Goal: Task Accomplishment & Management: Complete application form

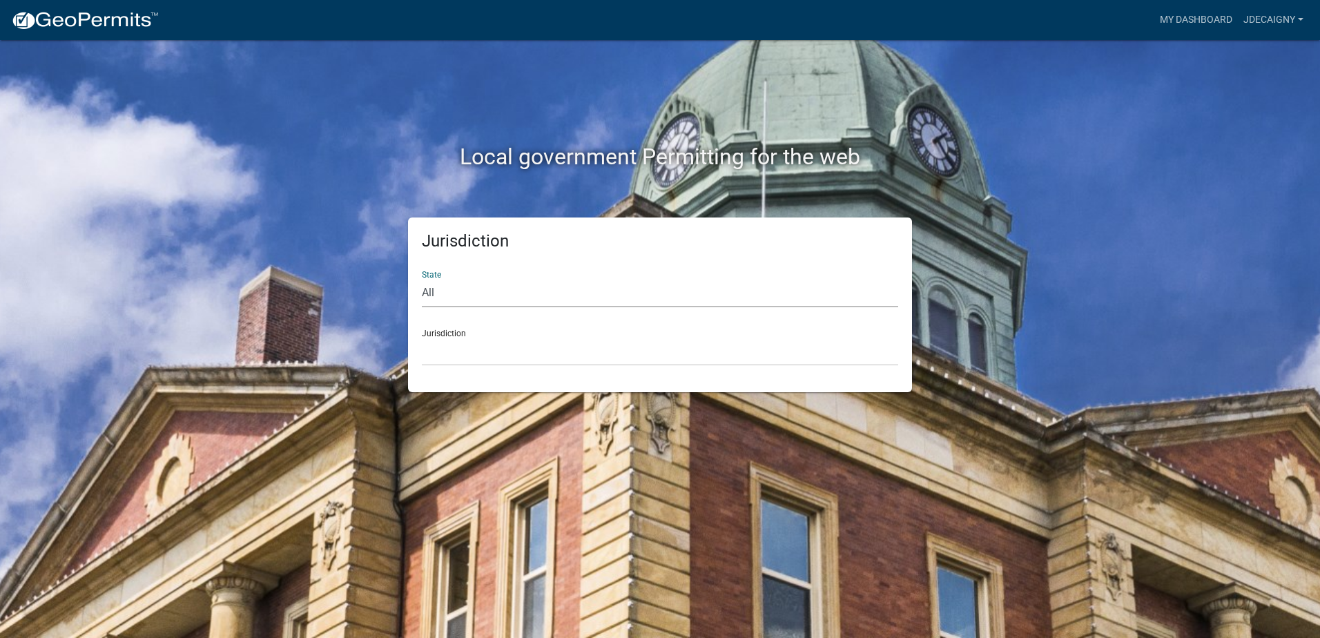
click at [433, 292] on select "All [US_STATE] [US_STATE] [US_STATE] [US_STATE] [US_STATE] [US_STATE] [US_STATE…" at bounding box center [660, 293] width 476 height 28
select select "[US_STATE]"
click at [422, 279] on select "All [US_STATE] [US_STATE] [US_STATE] [US_STATE] [US_STATE] [US_STATE] [US_STATE…" at bounding box center [660, 293] width 476 height 28
click at [476, 350] on select "[GEOGRAPHIC_DATA], [US_STATE] [GEOGRAPHIC_DATA], [US_STATE] [GEOGRAPHIC_DATA], …" at bounding box center [660, 352] width 476 height 28
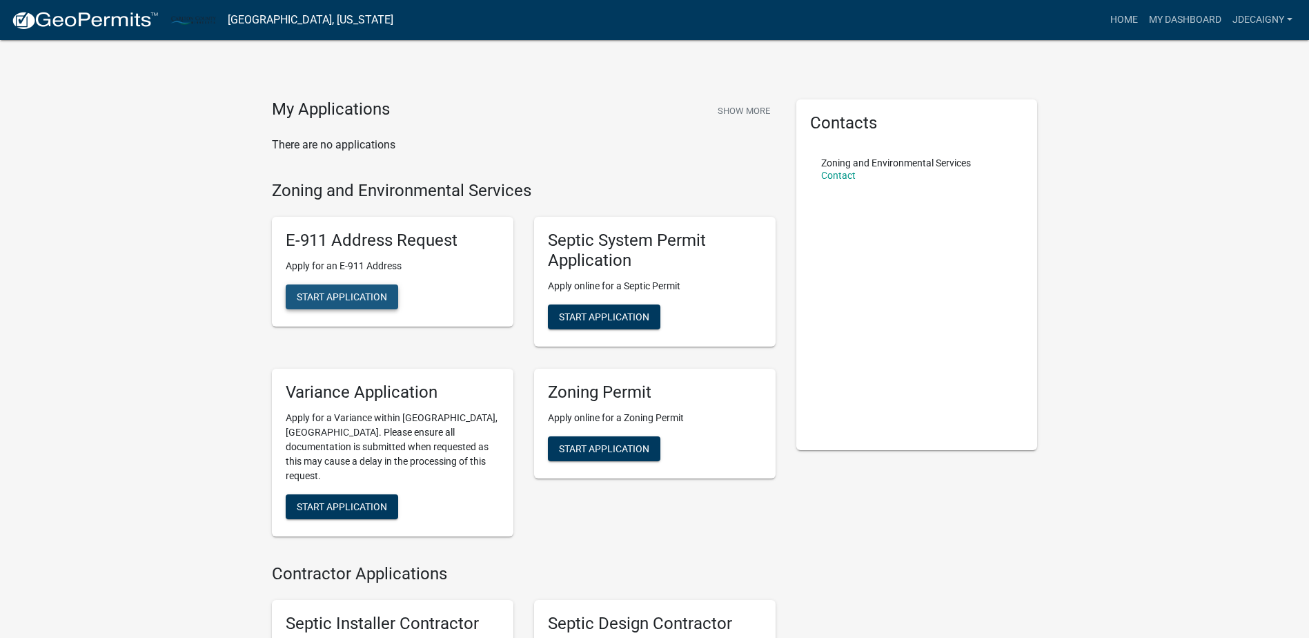
click at [358, 295] on span "Start Application" at bounding box center [342, 296] width 90 height 11
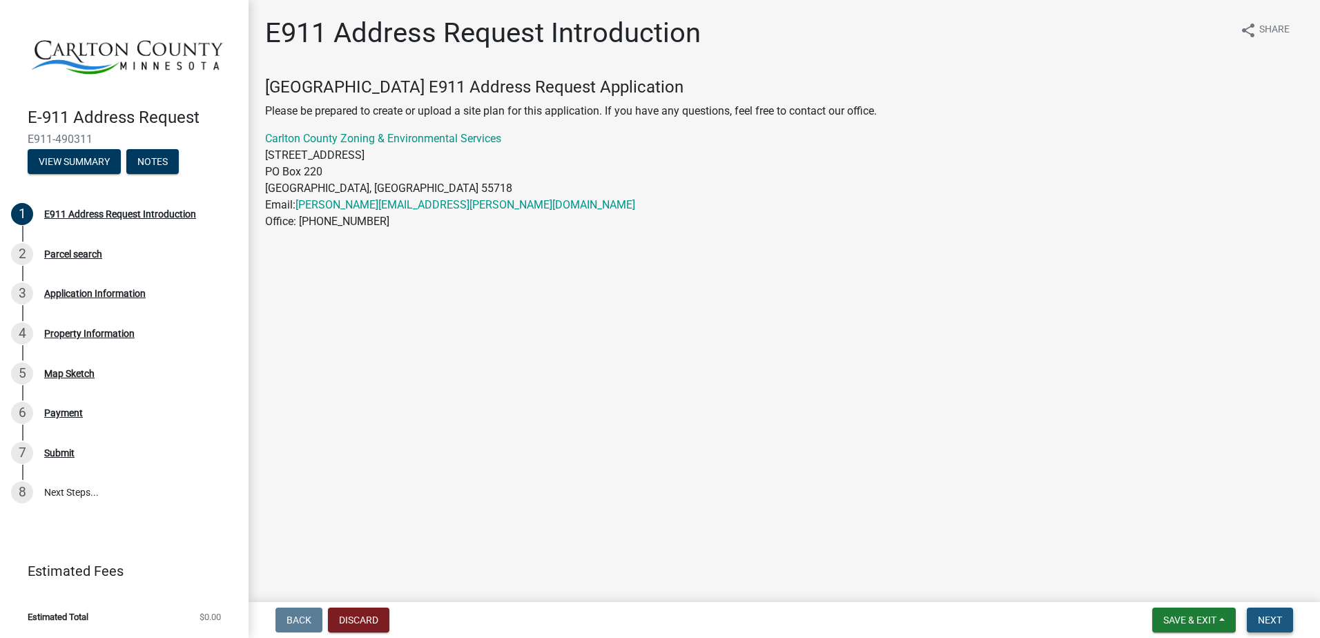
click at [1266, 629] on button "Next" at bounding box center [1270, 619] width 46 height 25
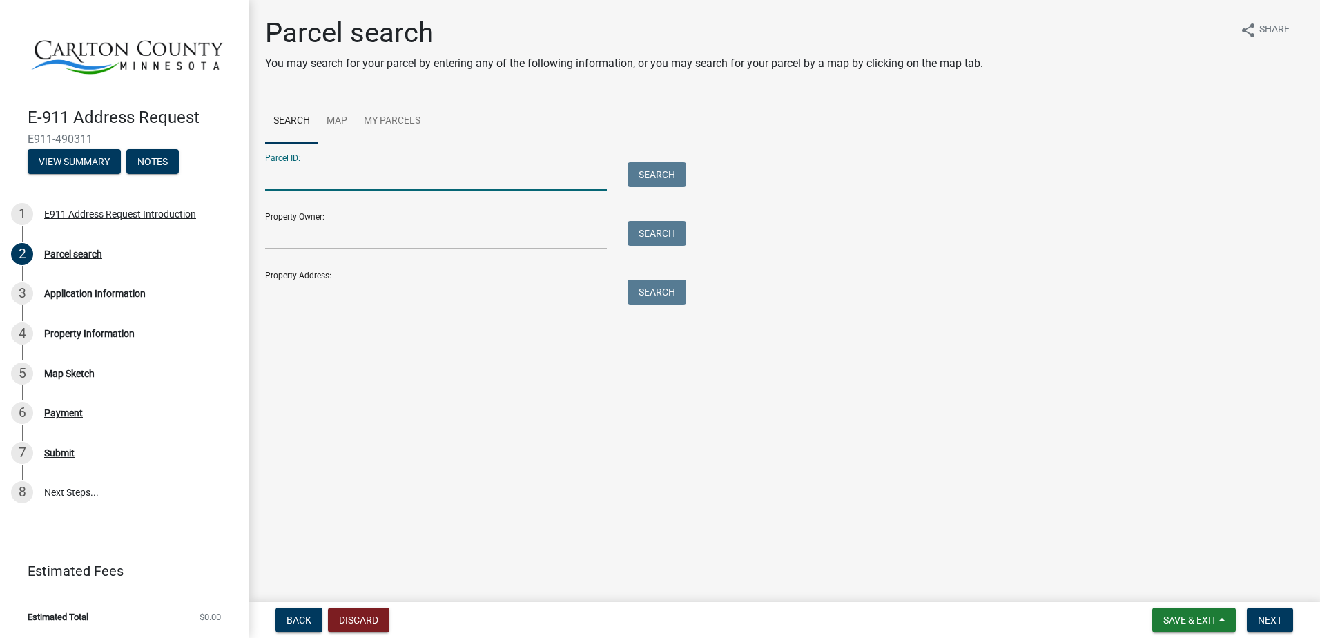
click at [574, 176] on input "Parcel ID:" at bounding box center [436, 176] width 342 height 28
type input "[PHONE_NUMBER]"
click at [670, 170] on button "Search" at bounding box center [656, 174] width 59 height 25
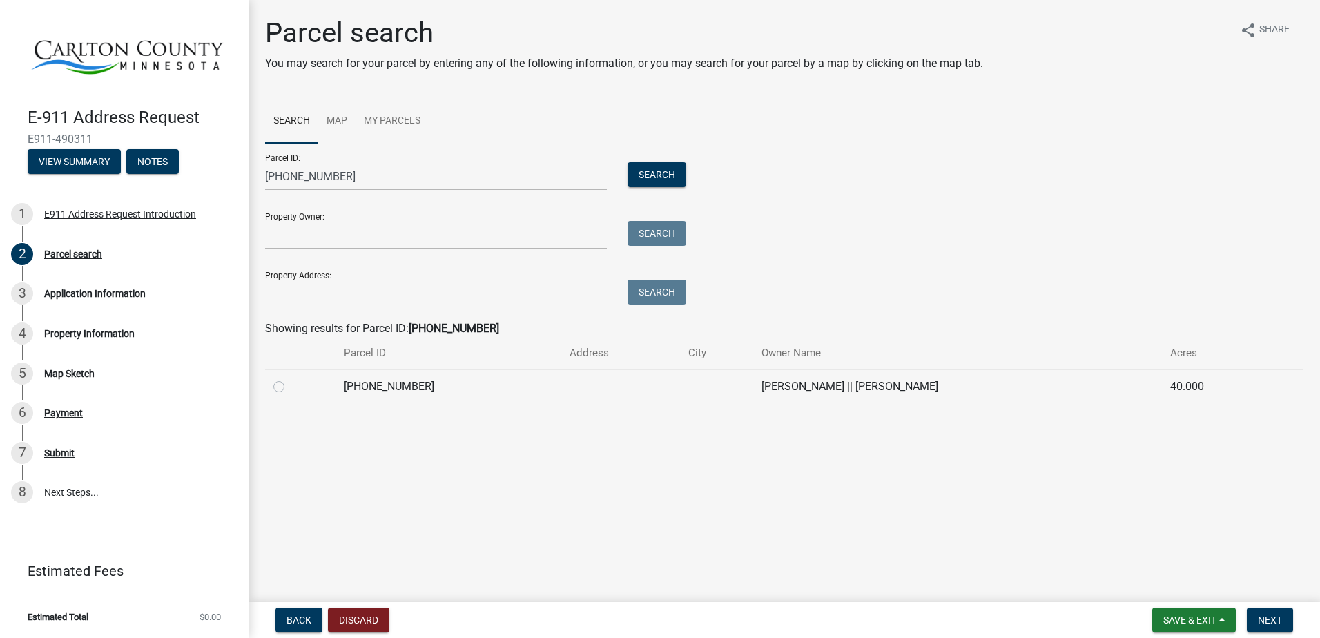
click at [290, 378] on label at bounding box center [290, 378] width 0 height 0
click at [290, 384] on input "radio" at bounding box center [294, 382] width 9 height 9
radio input "true"
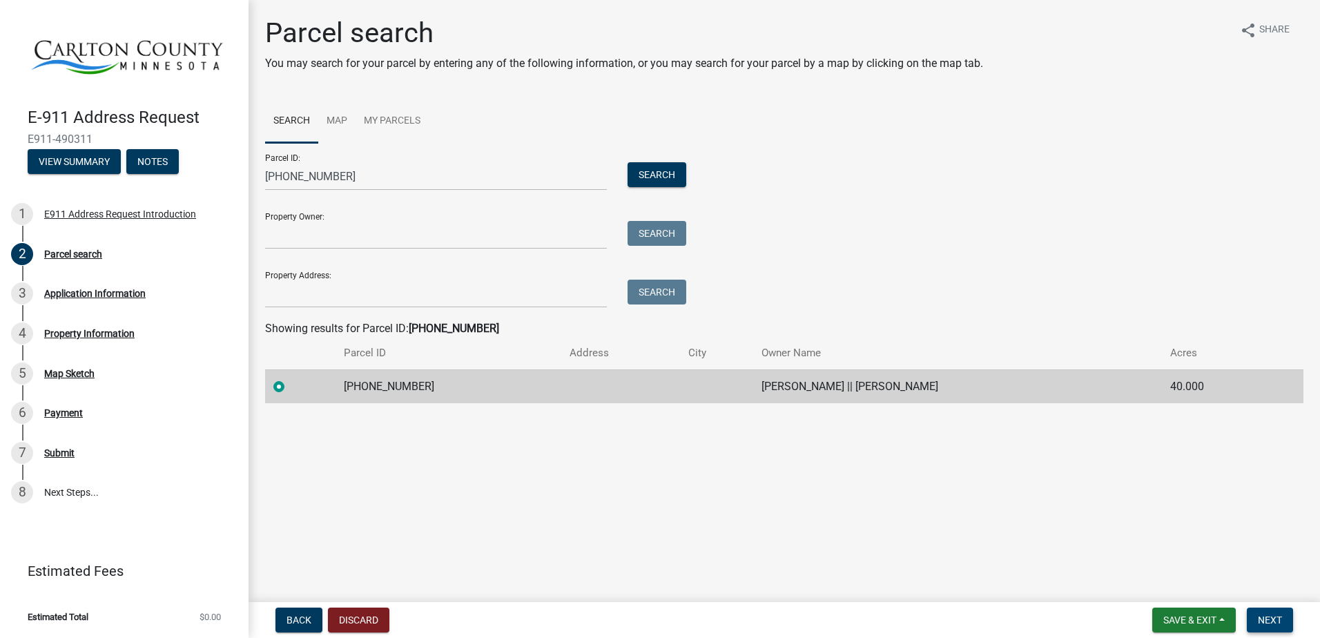
click at [1270, 616] on span "Next" at bounding box center [1270, 619] width 24 height 11
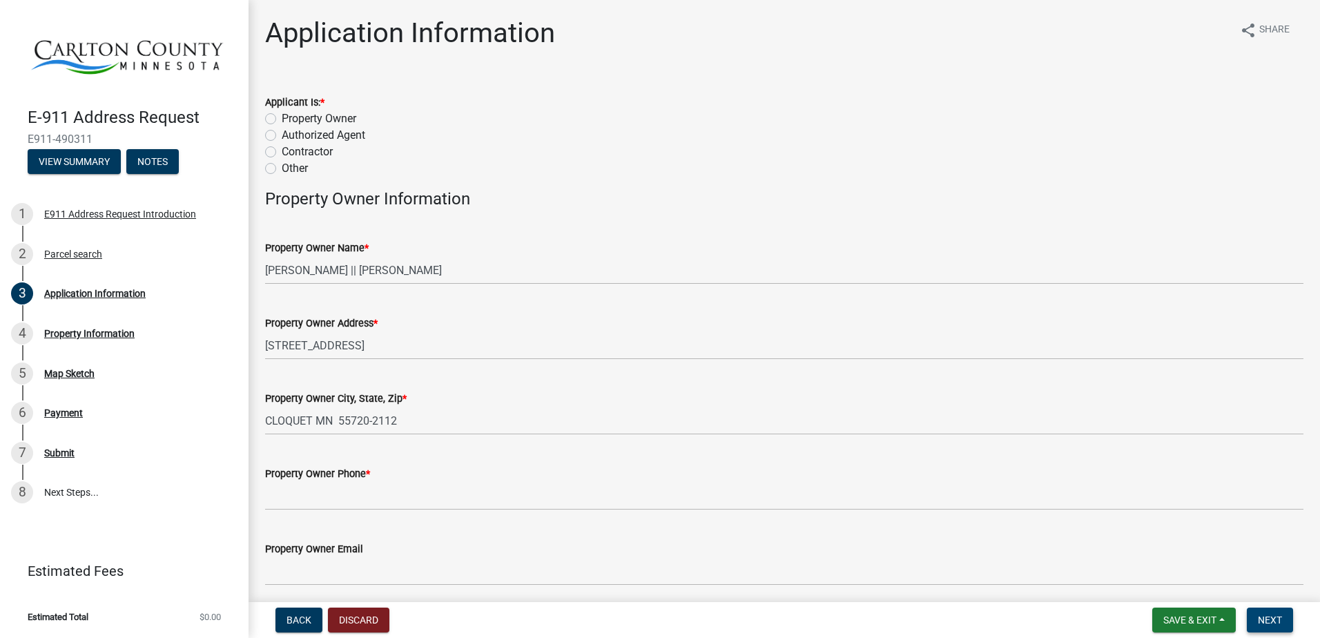
click at [1270, 616] on span "Next" at bounding box center [1270, 619] width 24 height 11
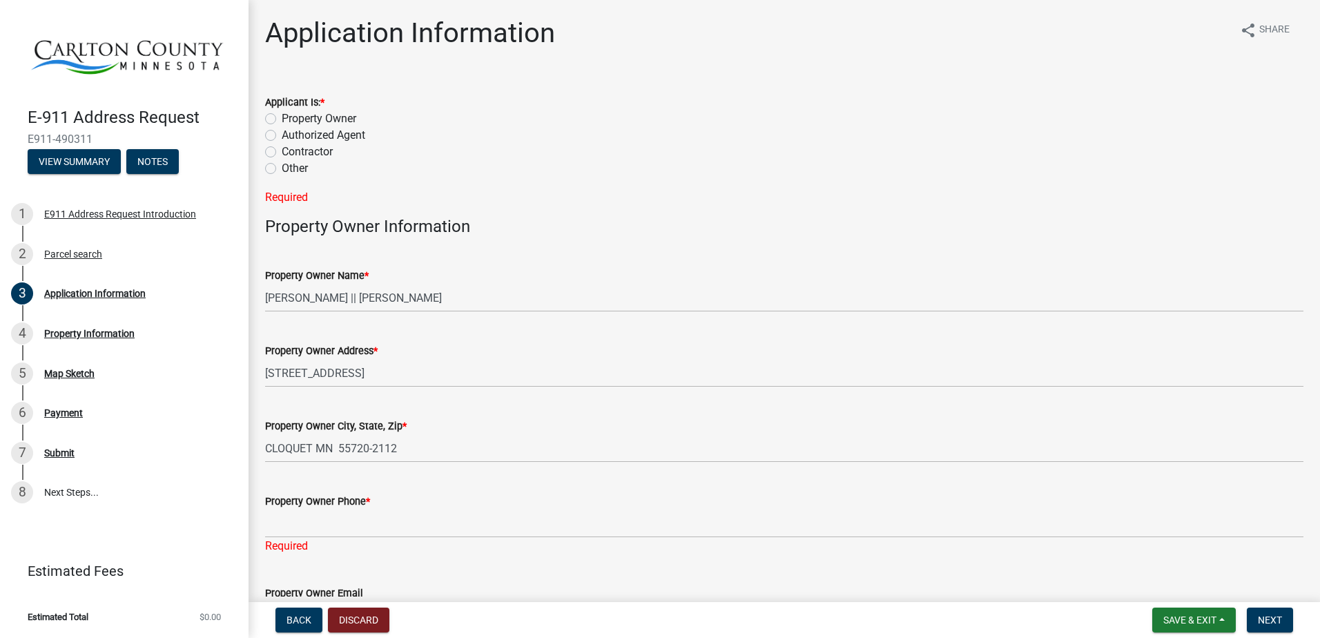
click at [277, 115] on div "Property Owner" at bounding box center [784, 118] width 1038 height 17
click at [282, 119] on label "Property Owner" at bounding box center [319, 118] width 75 height 17
click at [282, 119] on input "Property Owner" at bounding box center [286, 114] width 9 height 9
radio input "true"
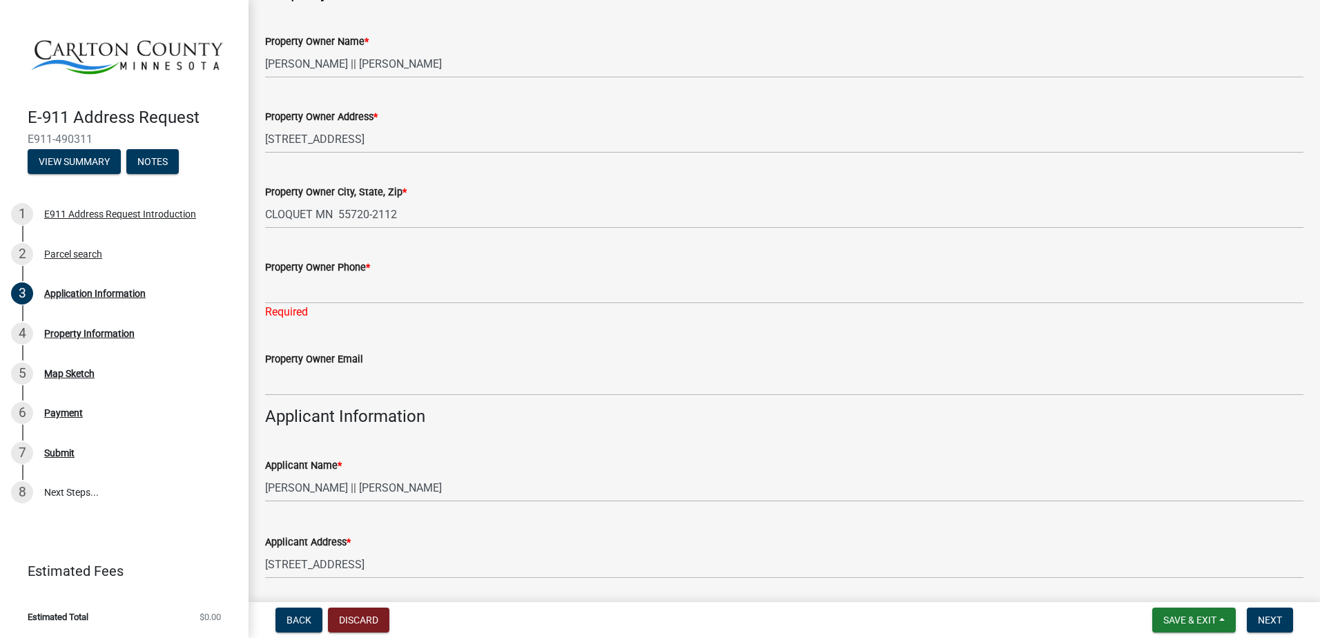
scroll to position [207, 0]
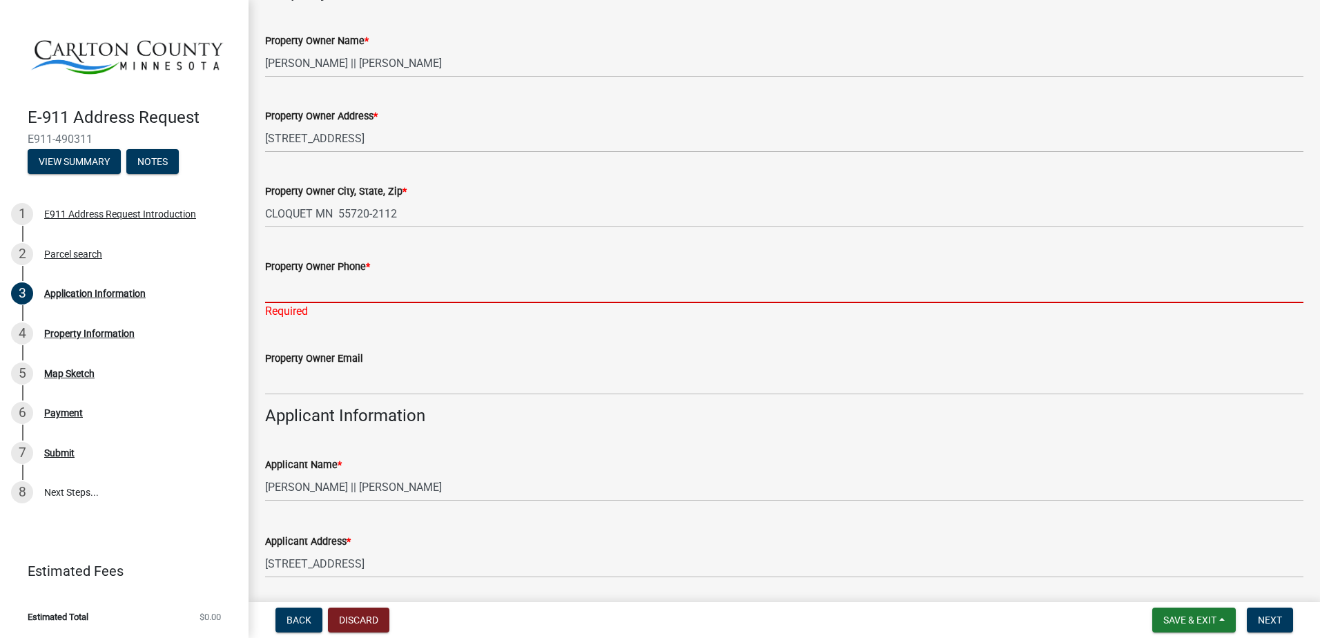
click at [355, 289] on input "Property Owner Phone *" at bounding box center [784, 289] width 1038 height 28
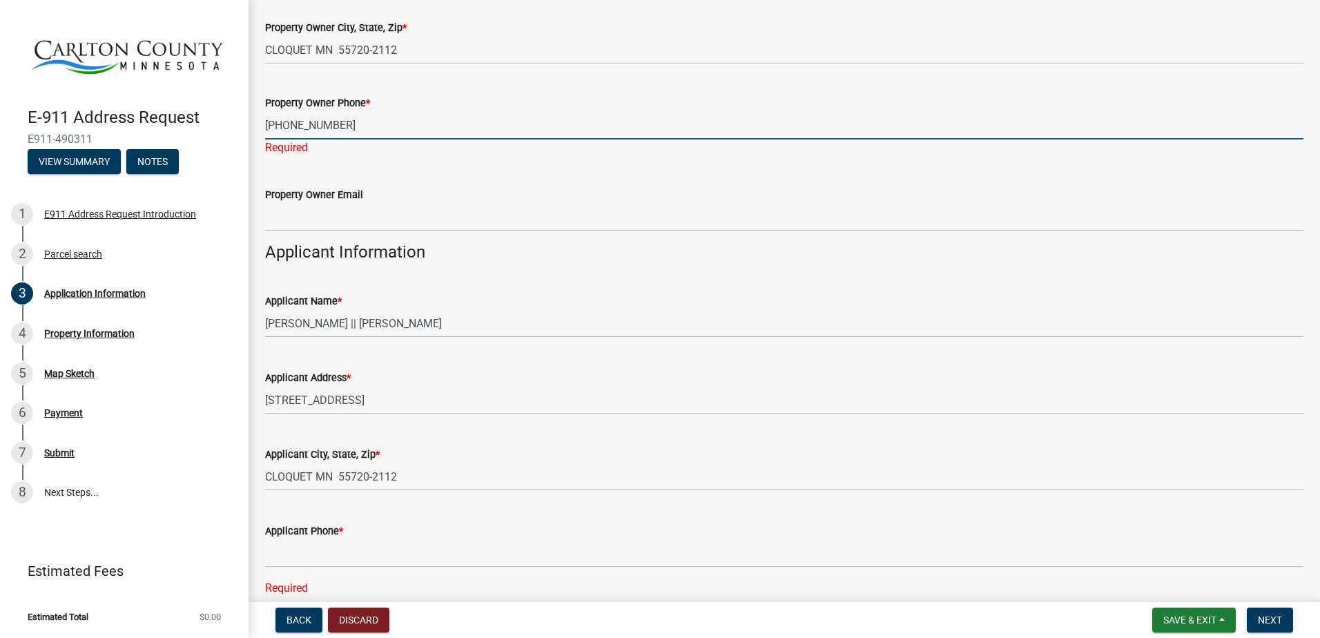
scroll to position [540, 0]
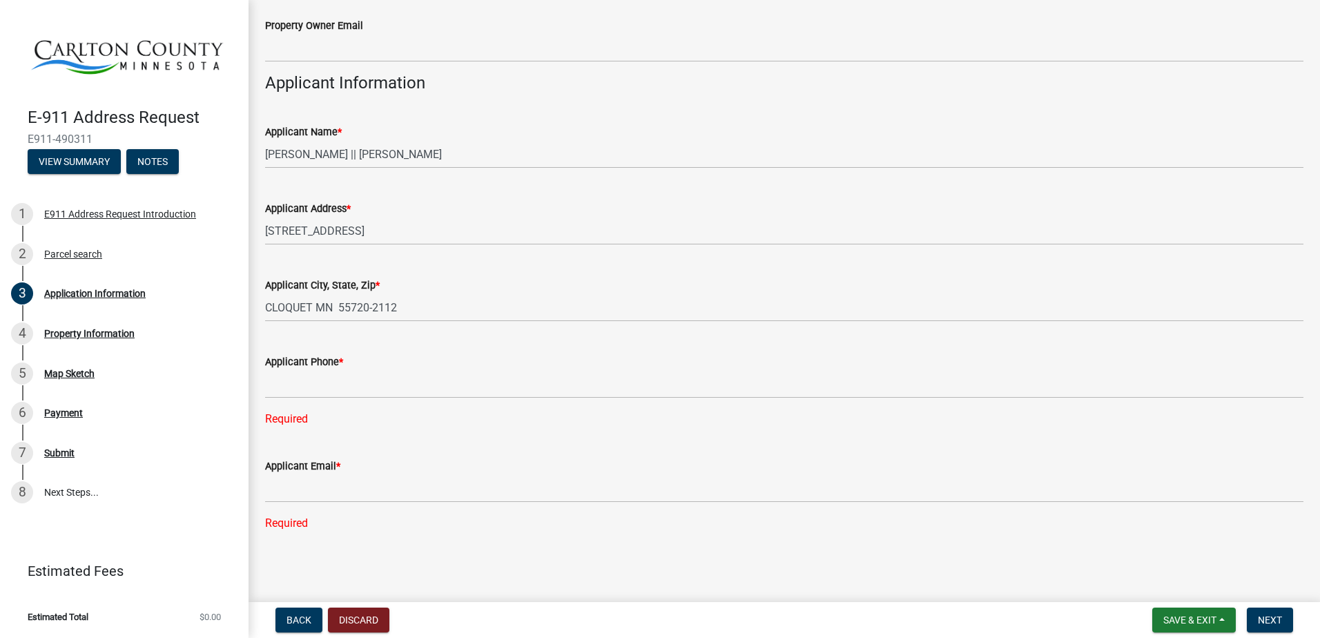
type input "[PHONE_NUMBER]"
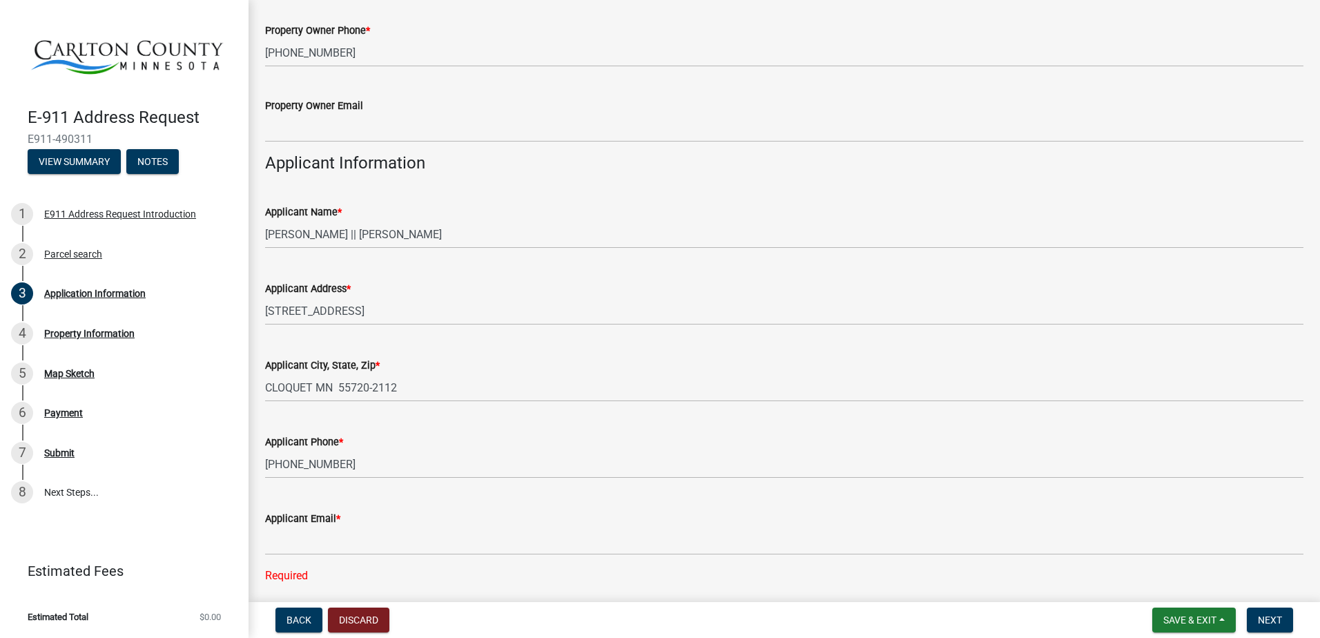
scroll to position [496, 0]
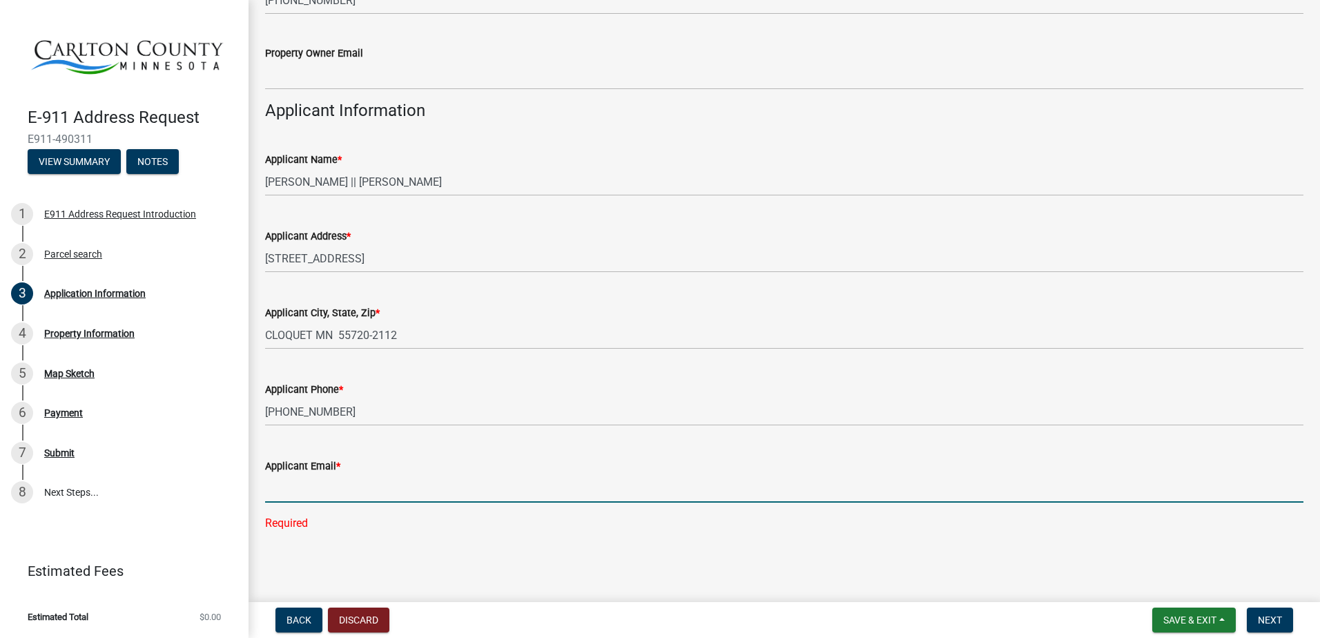
click at [339, 482] on input "Applicant Email *" at bounding box center [784, 488] width 1038 height 28
type input "[EMAIL_ADDRESS][DOMAIN_NAME]"
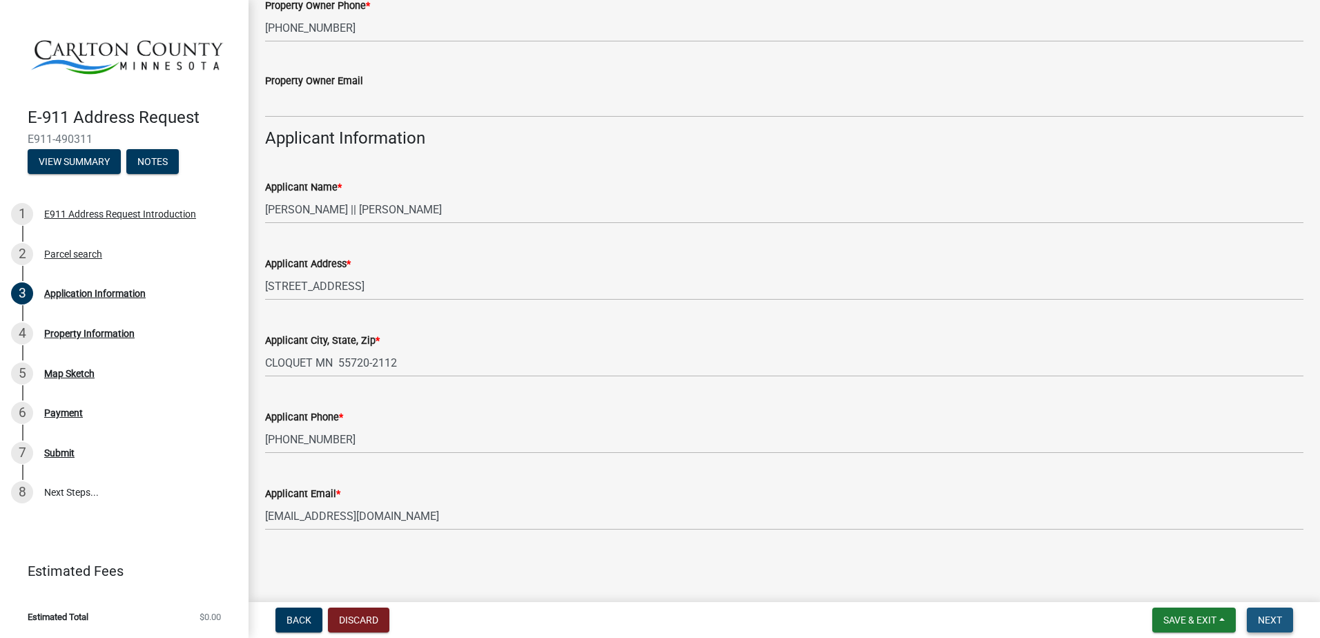
click at [1262, 616] on span "Next" at bounding box center [1270, 619] width 24 height 11
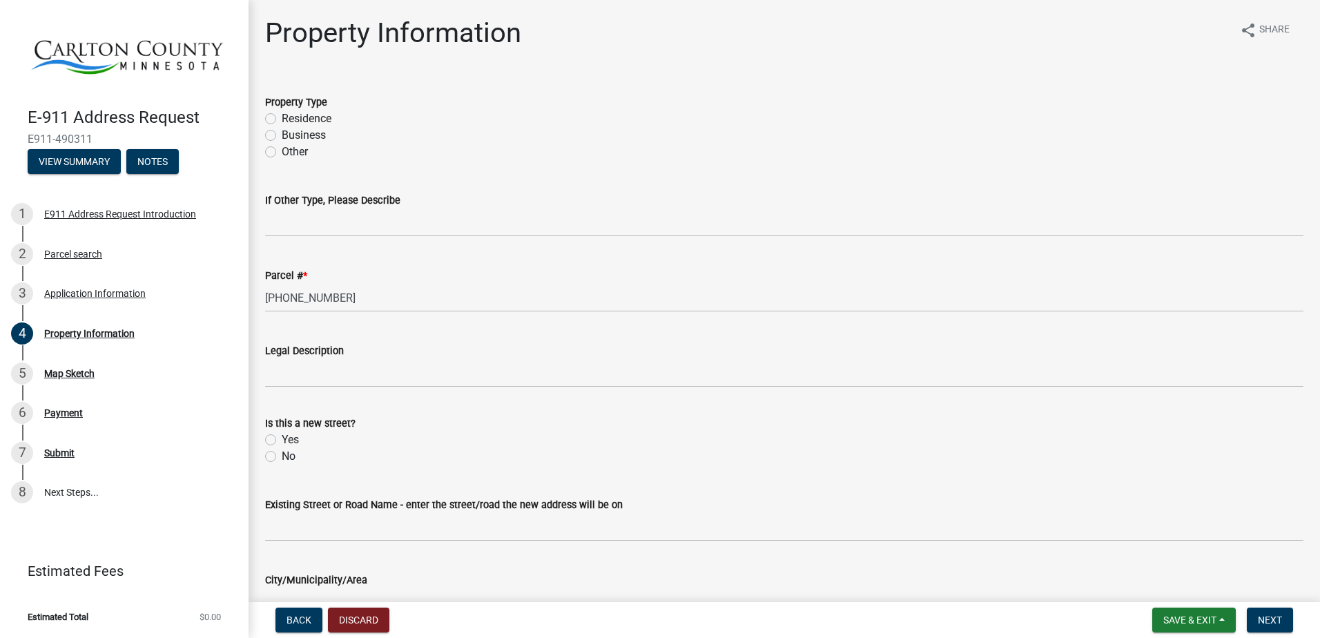
click at [282, 117] on label "Residence" at bounding box center [307, 118] width 50 height 17
click at [282, 117] on input "Residence" at bounding box center [286, 114] width 9 height 9
radio input "true"
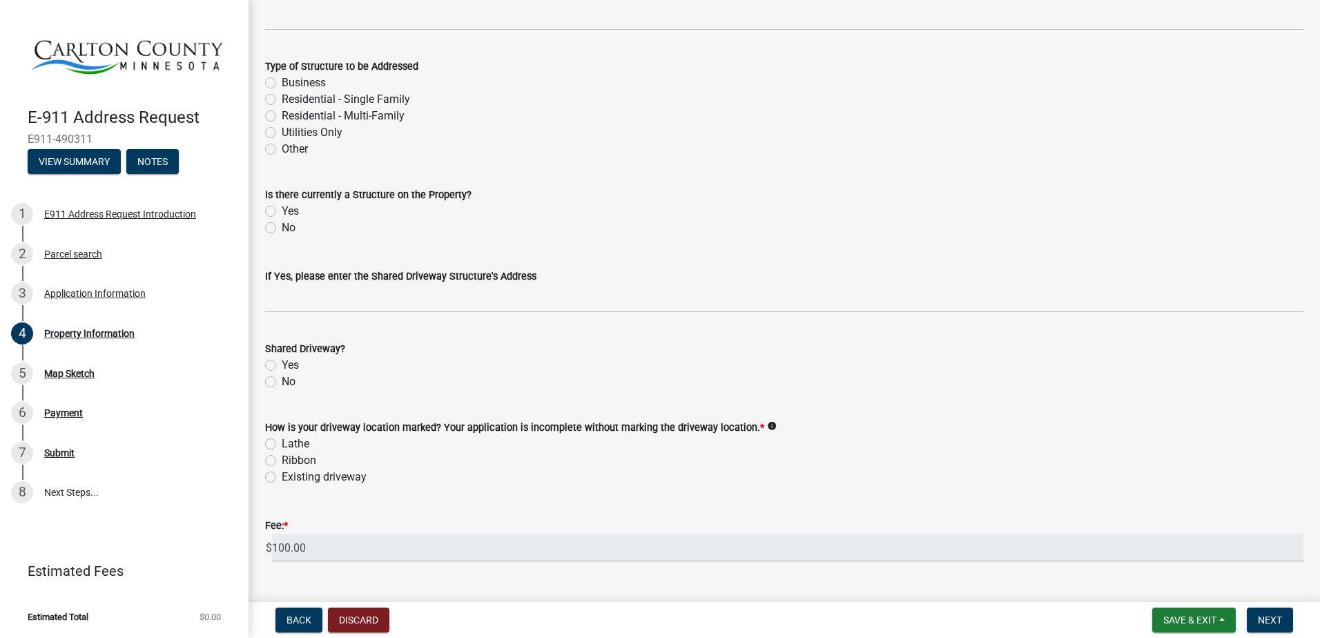
scroll to position [693, 0]
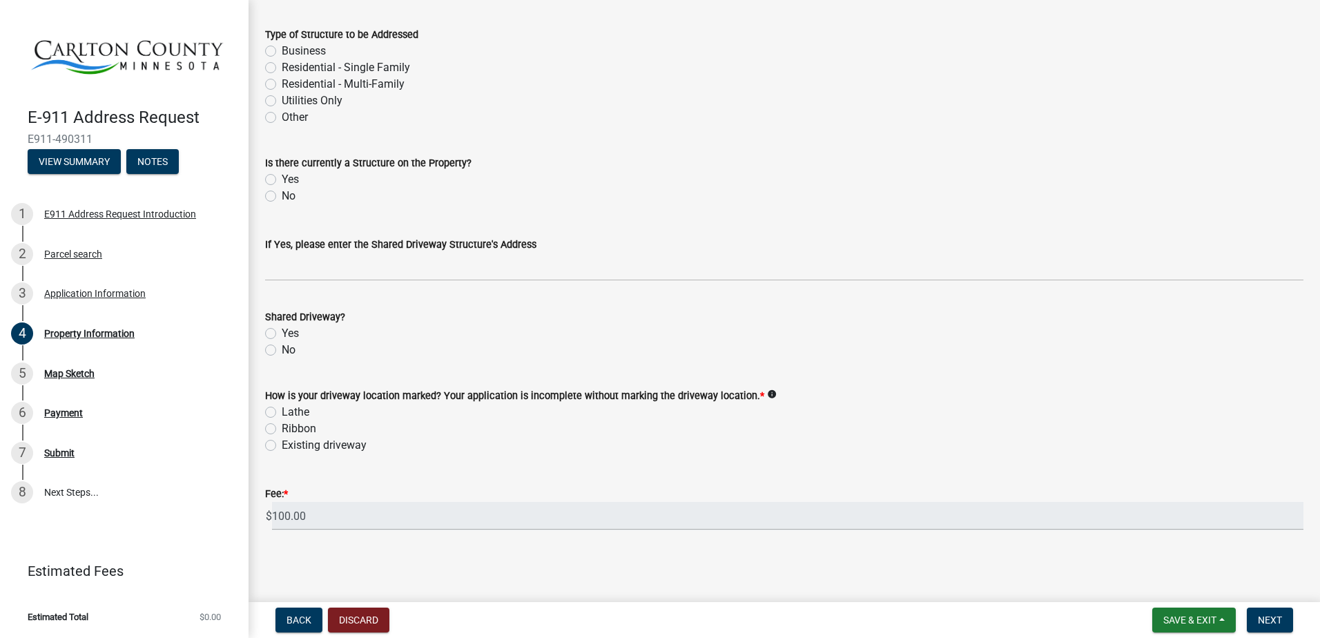
click at [282, 446] on label "Existing driveway" at bounding box center [324, 445] width 85 height 17
click at [282, 446] on input "Existing driveway" at bounding box center [286, 441] width 9 height 9
radio input "true"
click at [1263, 614] on span "Next" at bounding box center [1270, 619] width 24 height 11
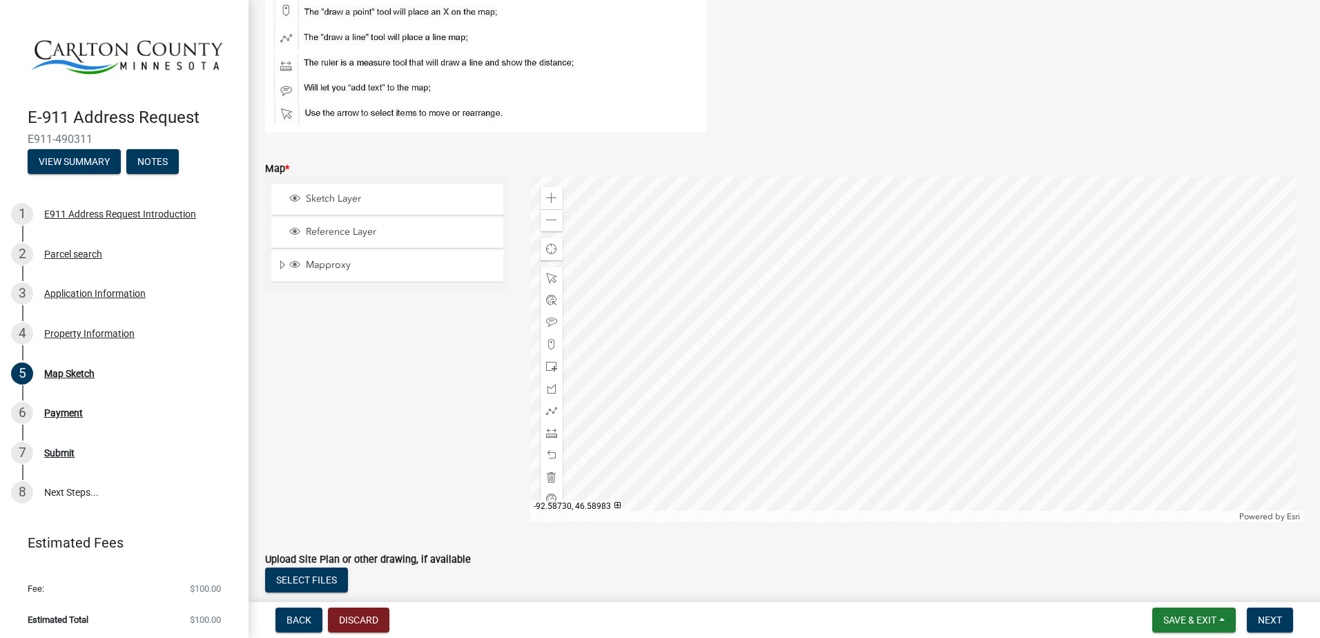
scroll to position [147, 0]
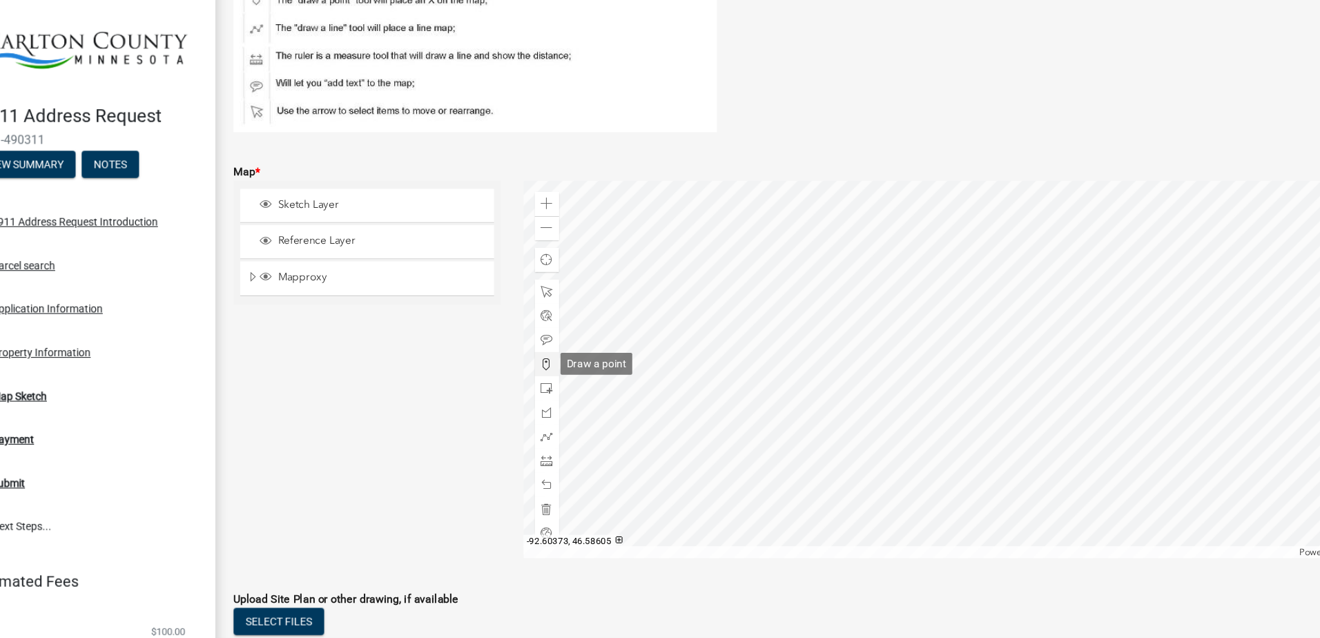
click at [552, 344] on span at bounding box center [551, 343] width 11 height 11
click at [824, 265] on div at bounding box center [917, 348] width 774 height 345
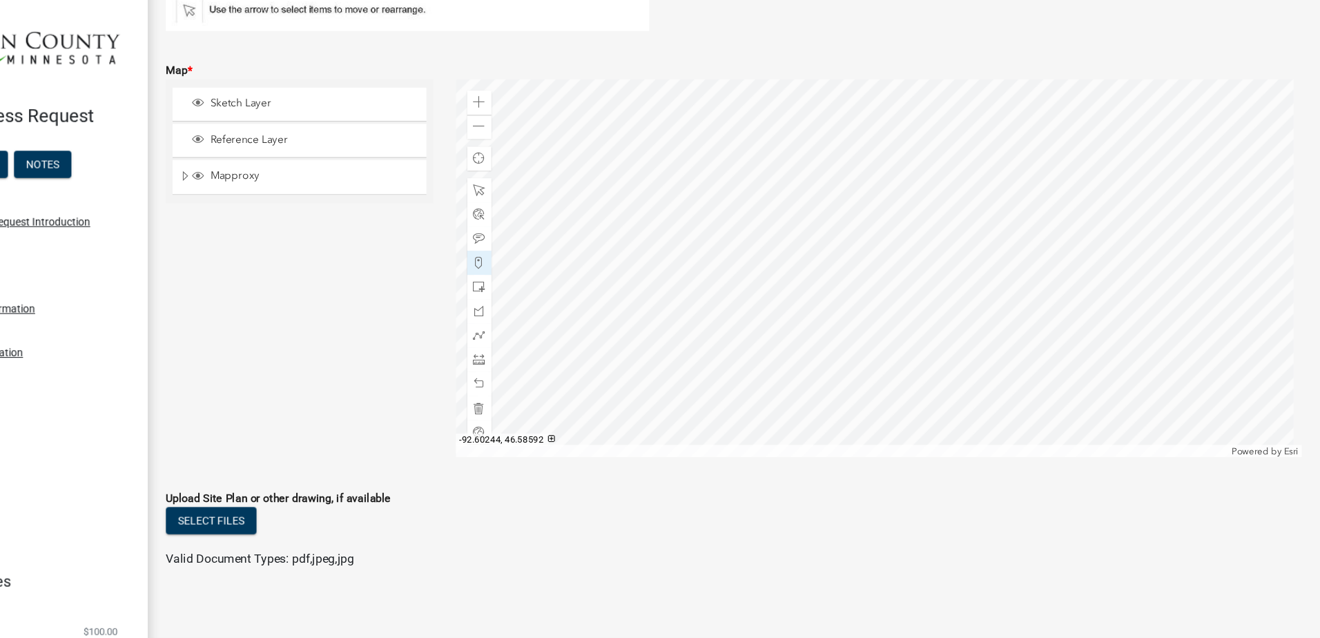
scroll to position [0, 0]
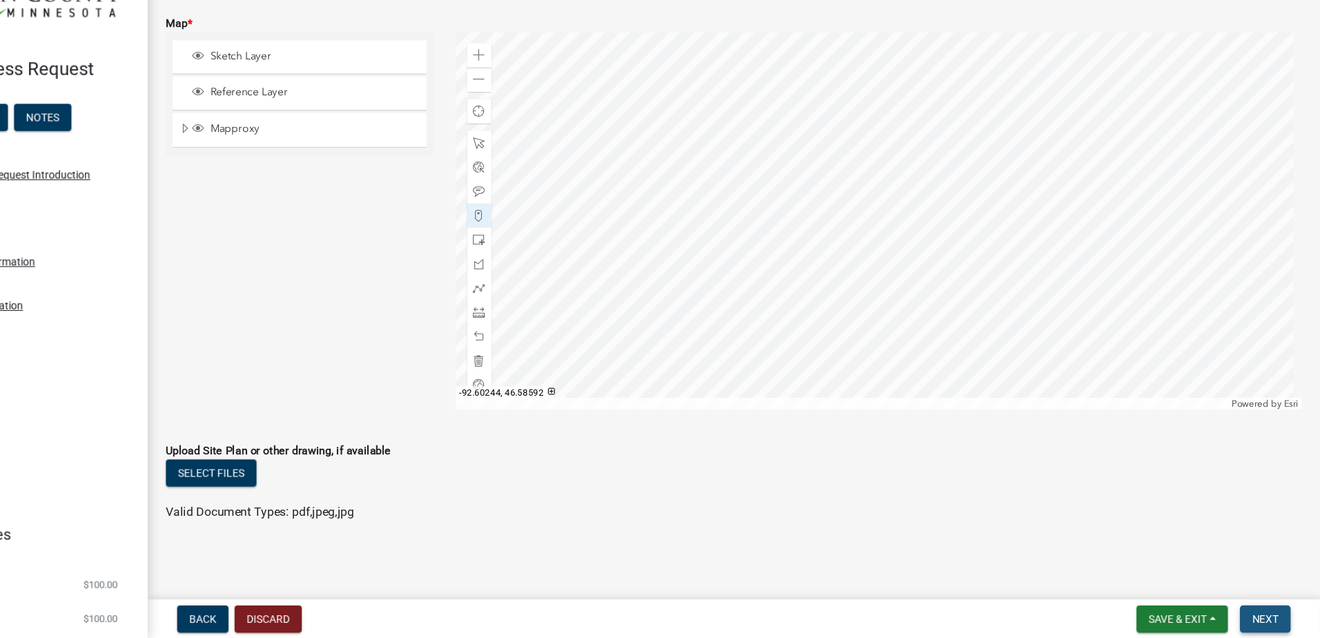
click at [1265, 620] on span "Next" at bounding box center [1270, 619] width 24 height 11
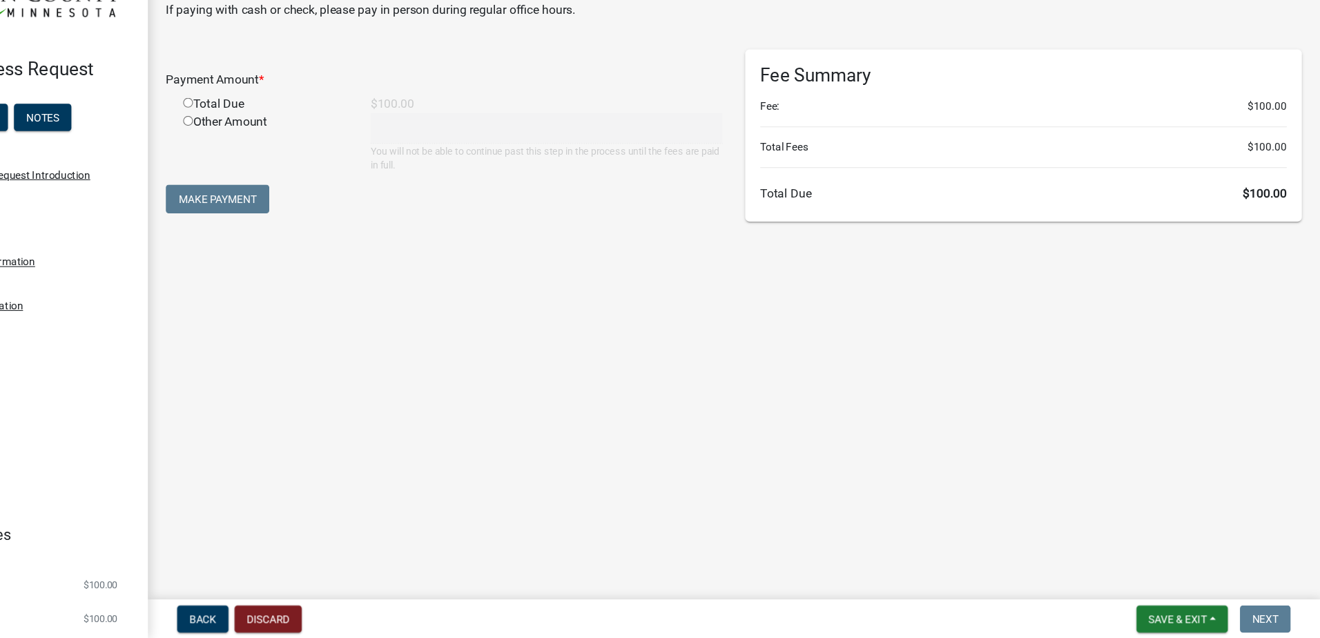
click at [284, 151] on input "radio" at bounding box center [285, 148] width 9 height 9
radio input "true"
type input "100"
click at [318, 231] on button "Make Payment" at bounding box center [312, 236] width 95 height 26
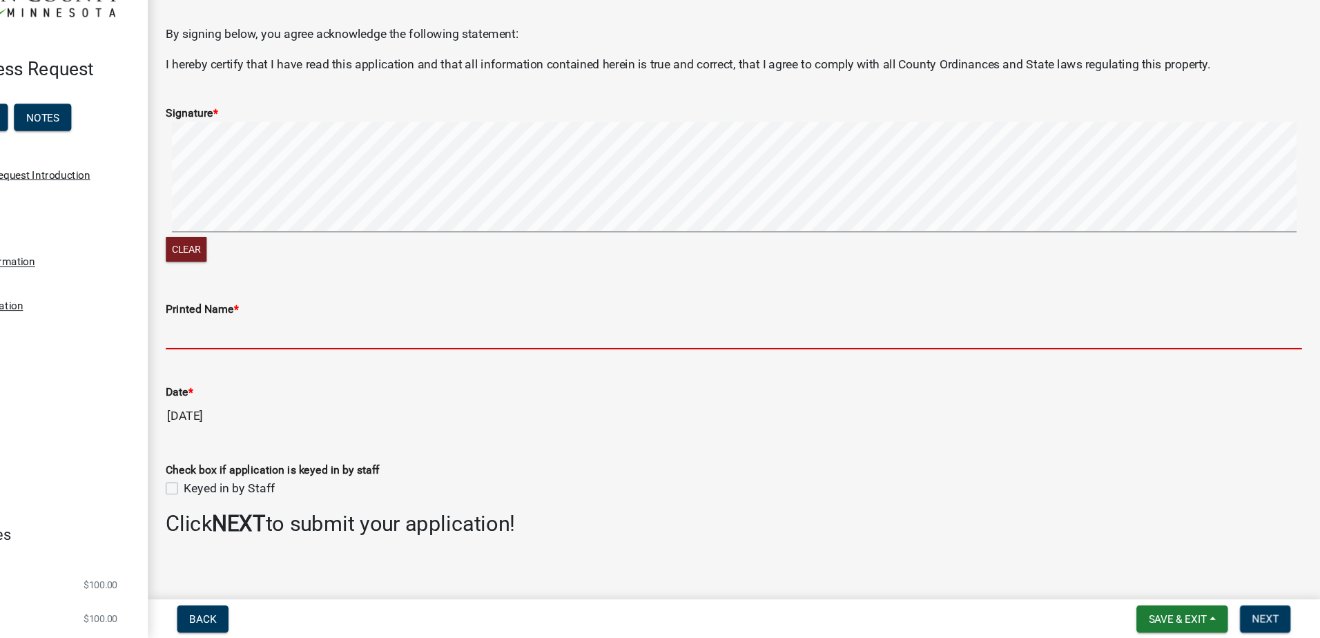
click at [323, 362] on input "Printed Name *" at bounding box center [784, 359] width 1038 height 28
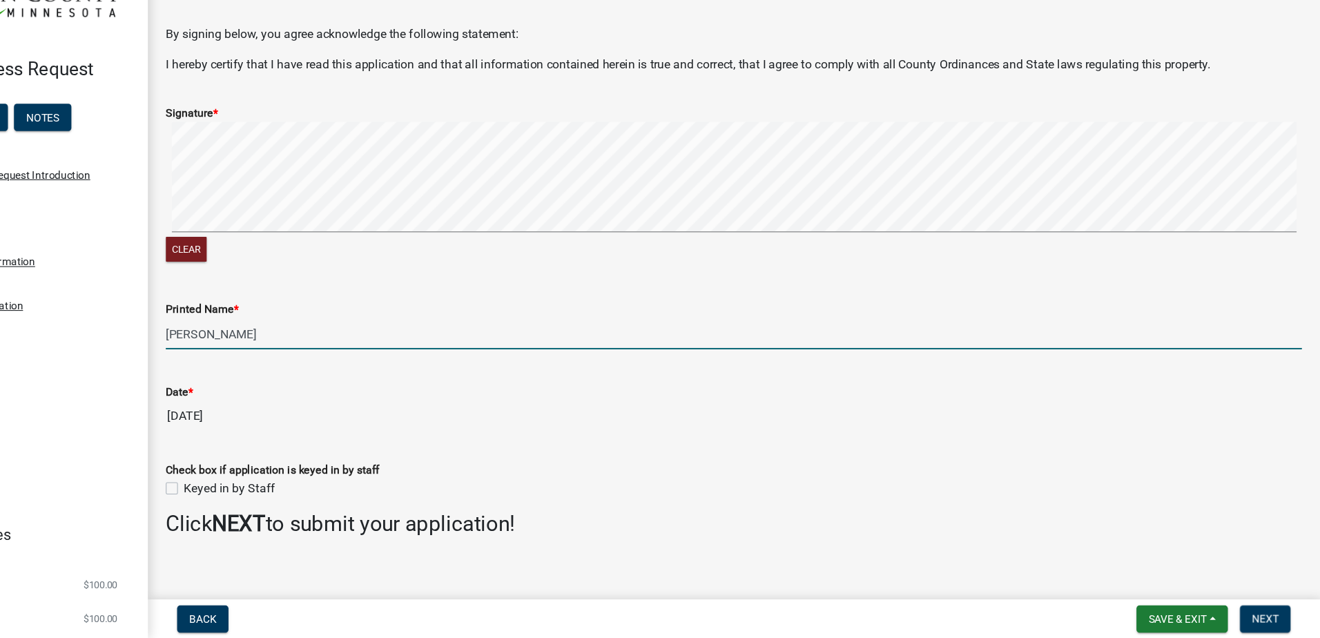
scroll to position [12, 0]
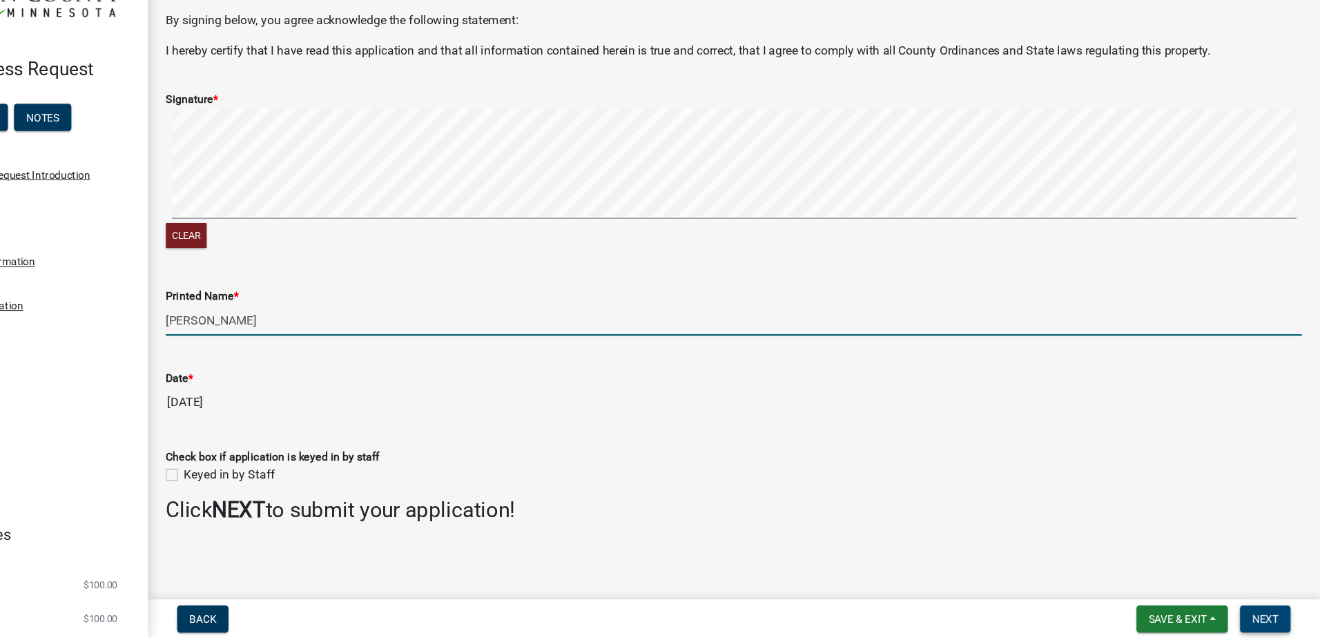
type input "[PERSON_NAME]"
click at [1278, 623] on span "Next" at bounding box center [1270, 619] width 24 height 11
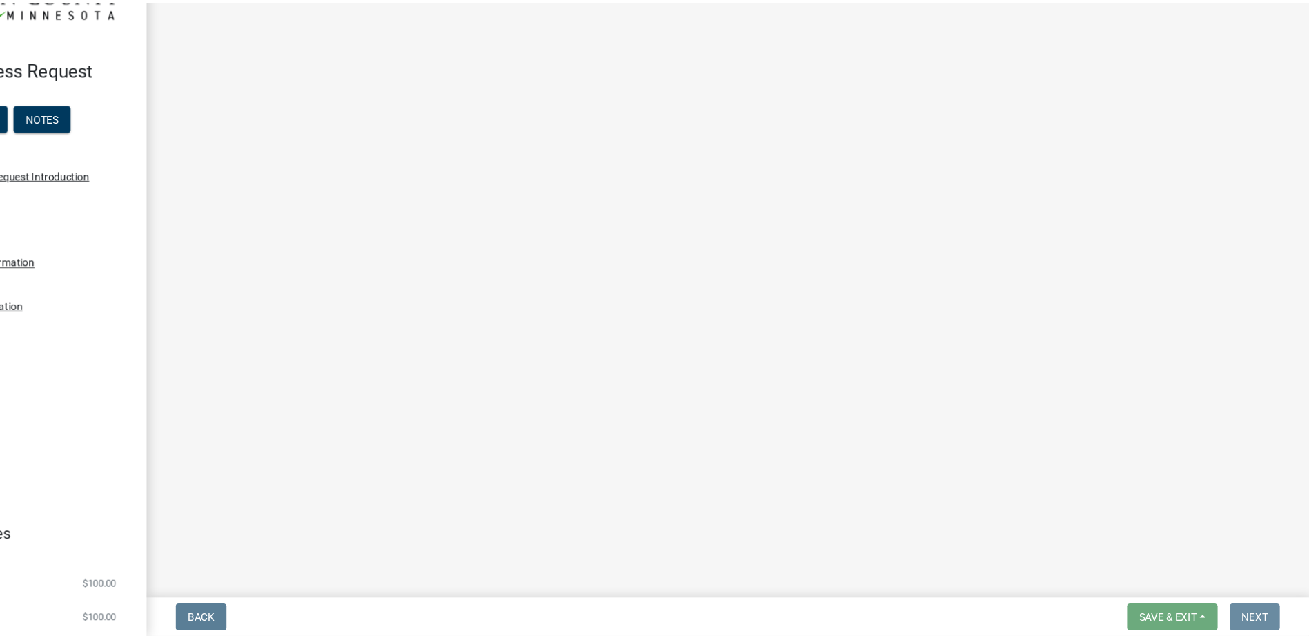
scroll to position [0, 0]
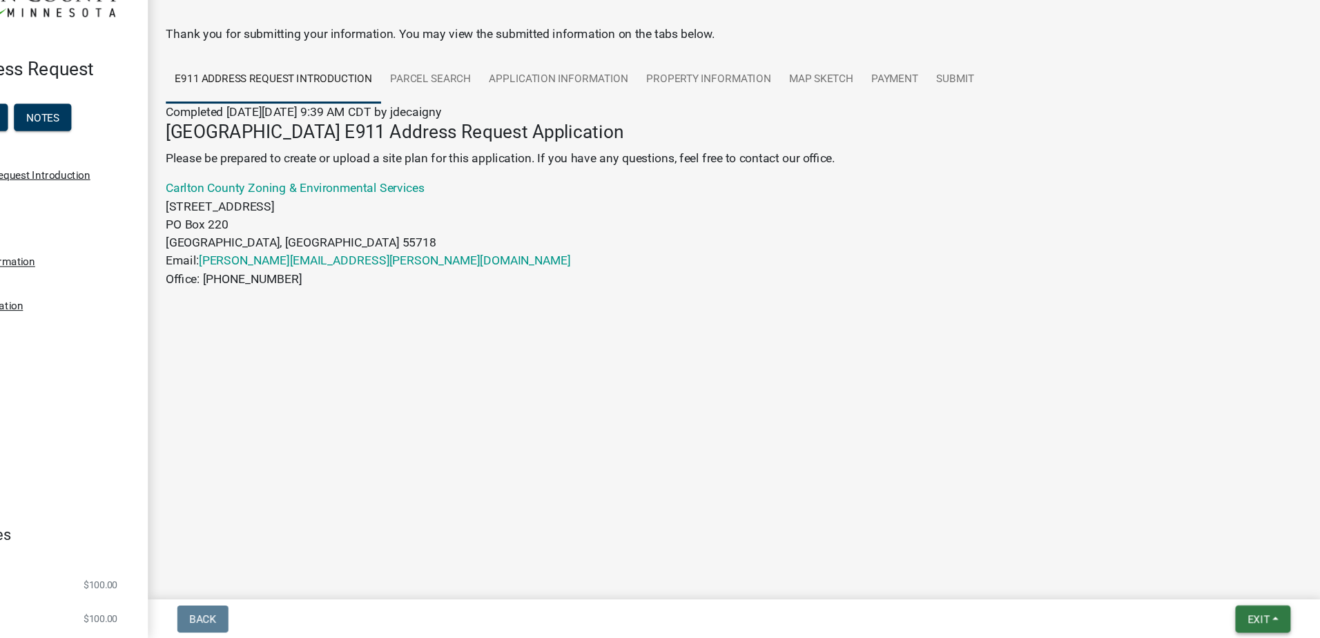
click at [1278, 623] on button "Exit" at bounding box center [1267, 619] width 50 height 25
click at [1256, 592] on button "Save & Exit" at bounding box center [1237, 583] width 110 height 33
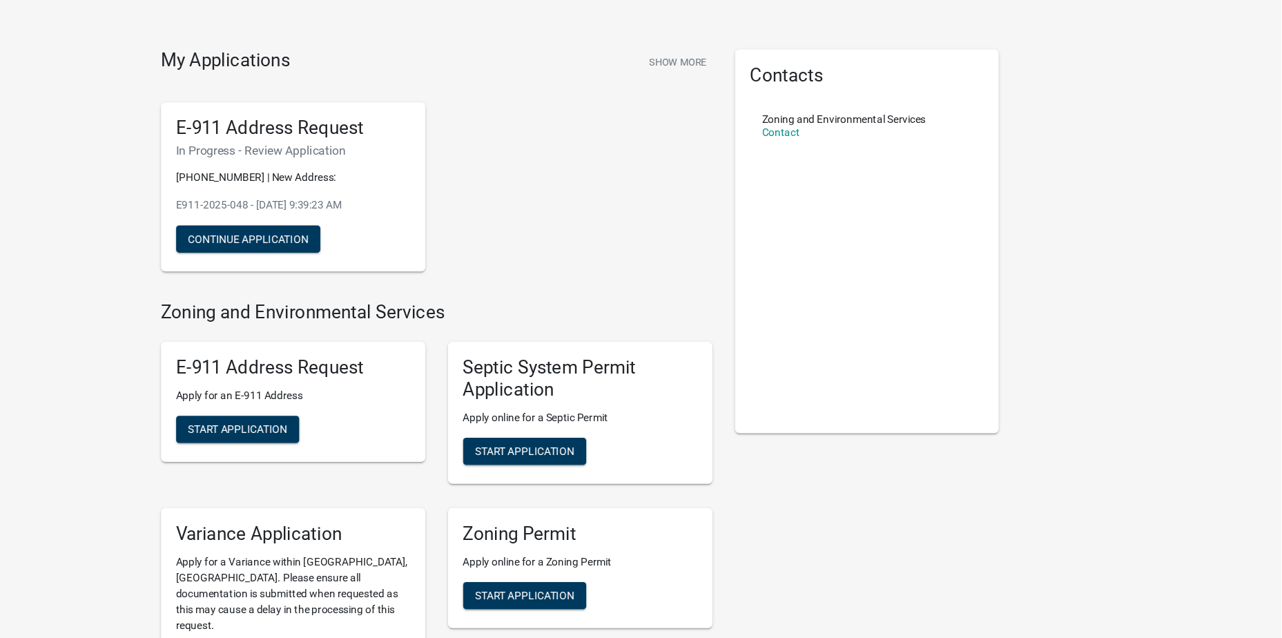
click at [1154, 253] on div "My Applications Show More E-911 Address Request In Progress - Review Applicatio…" at bounding box center [641, 496] width 1282 height 993
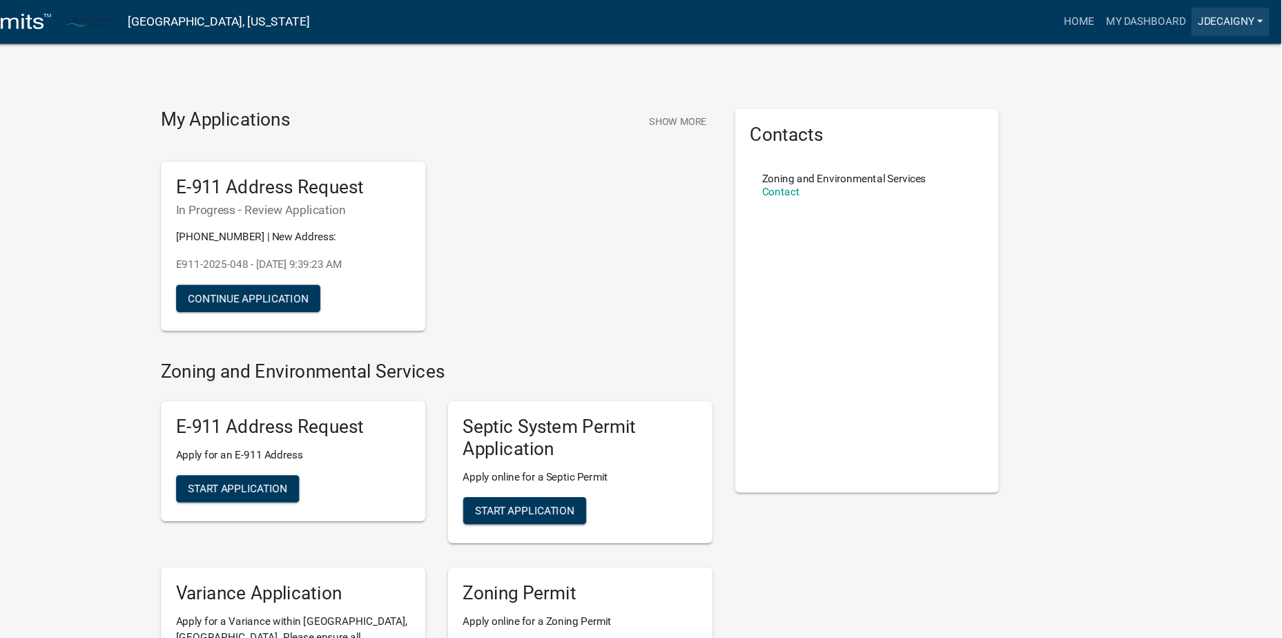
click at [1229, 28] on link "jdecaigny" at bounding box center [1235, 20] width 71 height 26
click at [1202, 92] on link "Logout" at bounding box center [1215, 101] width 110 height 33
